Goal: Find contact information: Find contact information

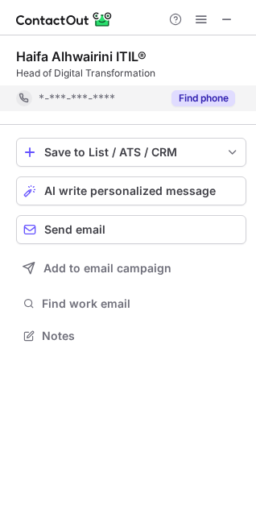
scroll to position [8, 7]
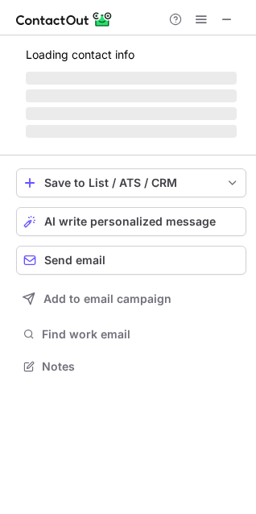
click at [202, 92] on span "‌" at bounding box center [131, 95] width 211 height 13
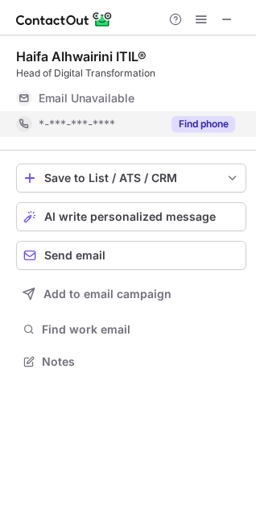
click at [201, 124] on button "Find phone" at bounding box center [203, 124] width 64 height 16
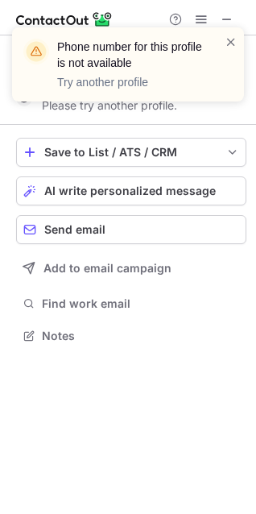
scroll to position [324, 256]
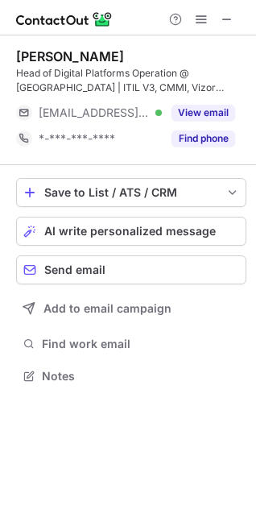
scroll to position [364, 256]
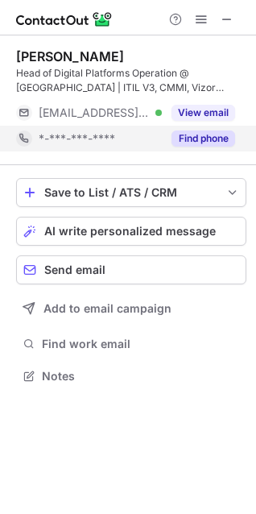
click at [192, 142] on button "Find phone" at bounding box center [203, 138] width 64 height 16
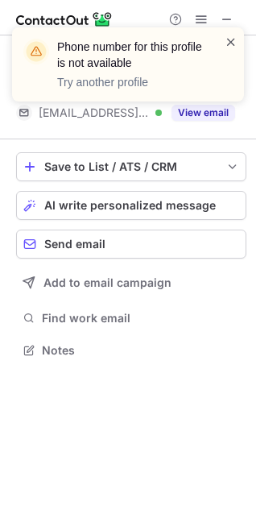
scroll to position [338, 256]
click at [228, 43] on span at bounding box center [231, 42] width 13 height 16
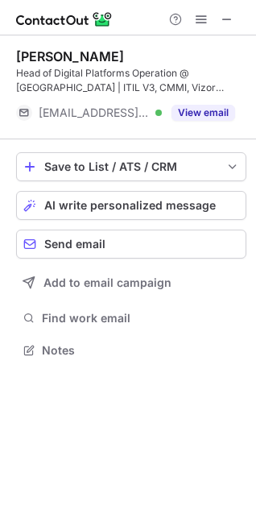
click at [213, 110] on button "View email" at bounding box center [203, 113] width 64 height 16
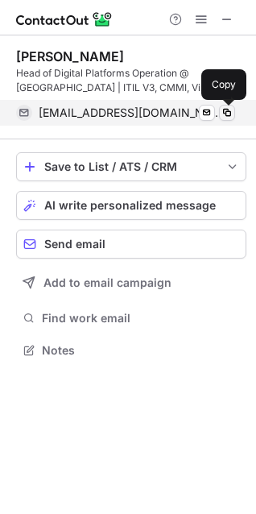
click at [233, 109] on span at bounding box center [227, 112] width 13 height 13
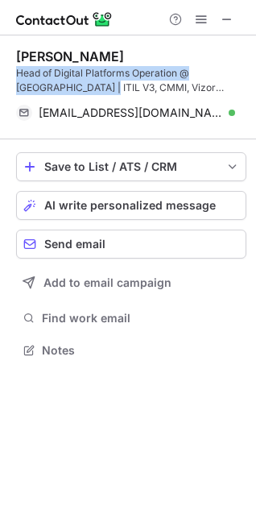
drag, startPoint x: 12, startPoint y: 73, endPoint x: 76, endPoint y: 87, distance: 65.8
click at [76, 87] on div "Hamidah Alsaigh Head of Digital Platforms Operation @ Saudi Central Bank | ITIL…" at bounding box center [128, 204] width 256 height 339
copy div "Head of Digital Platforms Operation @ Saudi Central Bank"
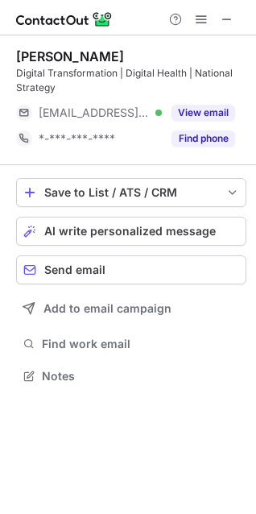
scroll to position [364, 256]
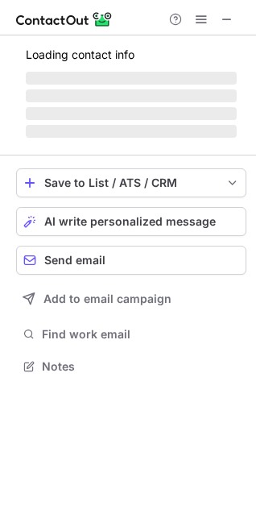
scroll to position [8, 7]
click at [207, 89] on span "‌" at bounding box center [131, 95] width 211 height 13
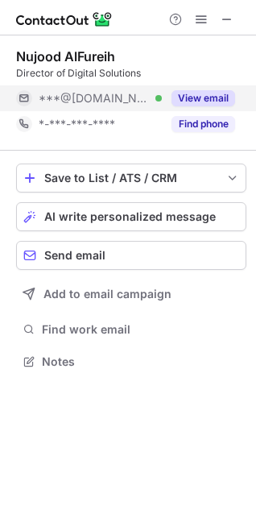
click at [214, 101] on button "View email" at bounding box center [203, 98] width 64 height 16
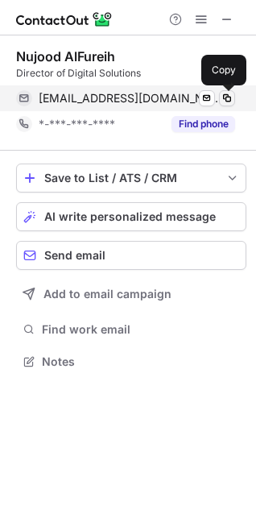
click at [230, 98] on span at bounding box center [227, 98] width 13 height 13
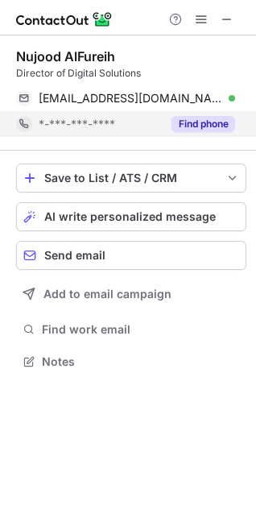
click at [227, 122] on button "Find phone" at bounding box center [203, 124] width 64 height 16
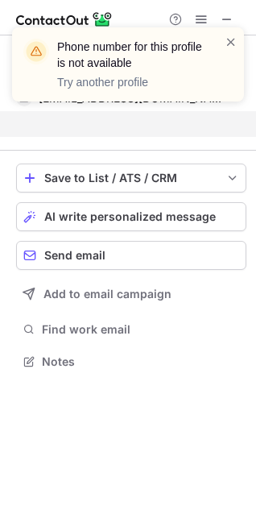
scroll to position [324, 256]
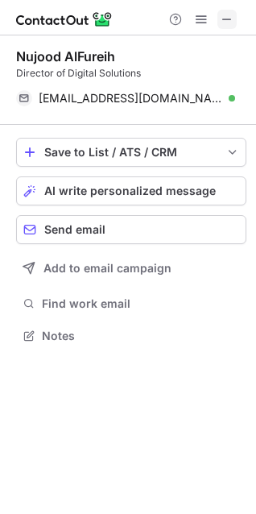
click at [223, 26] on span at bounding box center [227, 19] width 13 height 13
